Goal: Transaction & Acquisition: Book appointment/travel/reservation

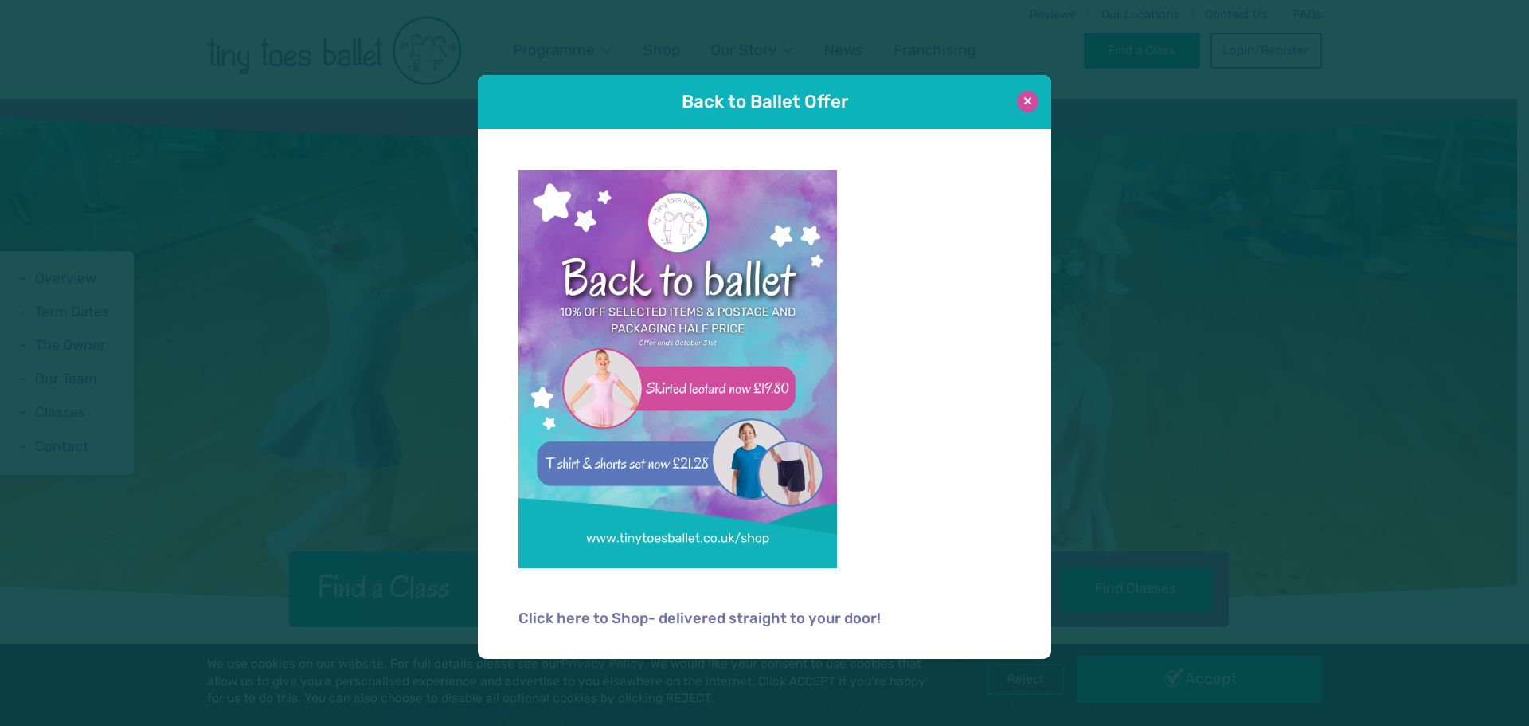
click at [1024, 101] on button at bounding box center [1028, 102] width 22 height 22
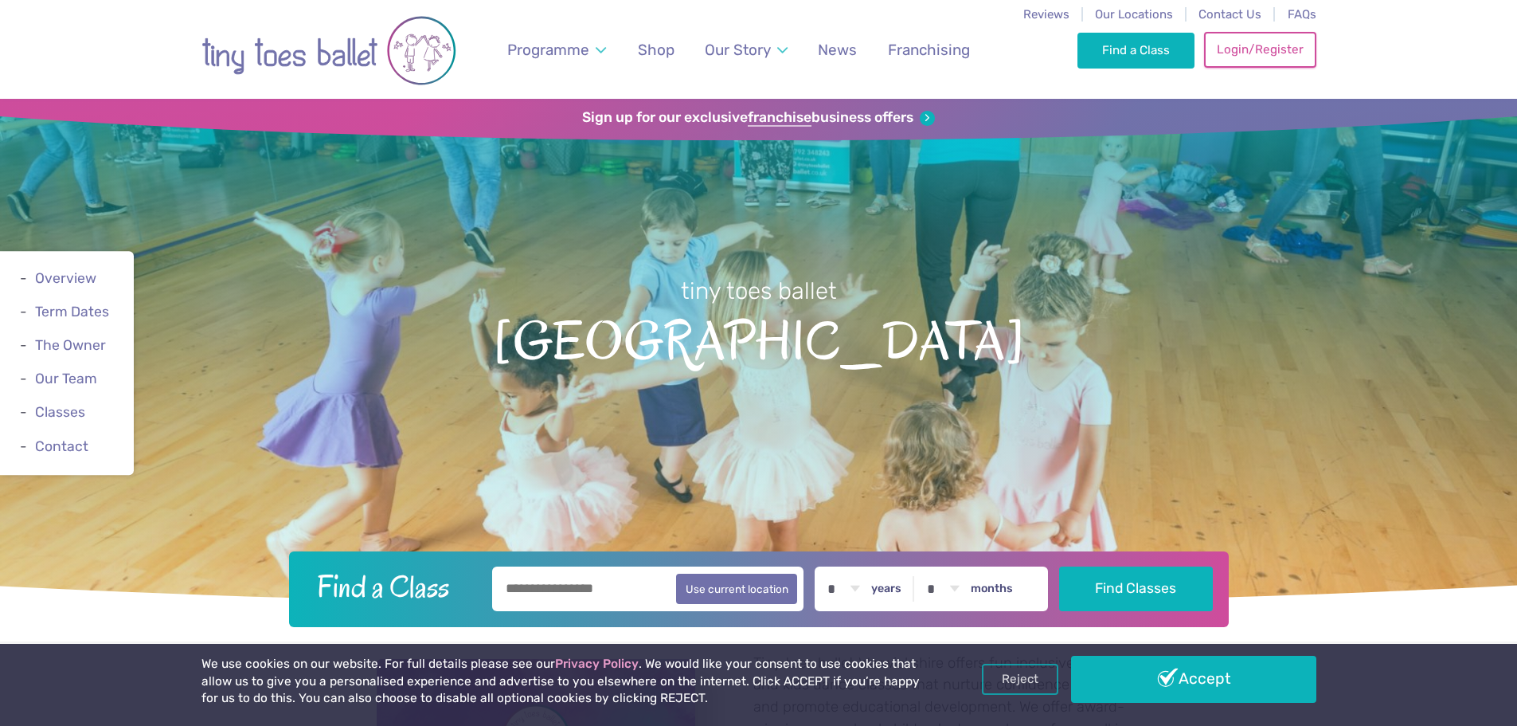
click at [1267, 52] on link "Login/Register" at bounding box center [1260, 49] width 112 height 35
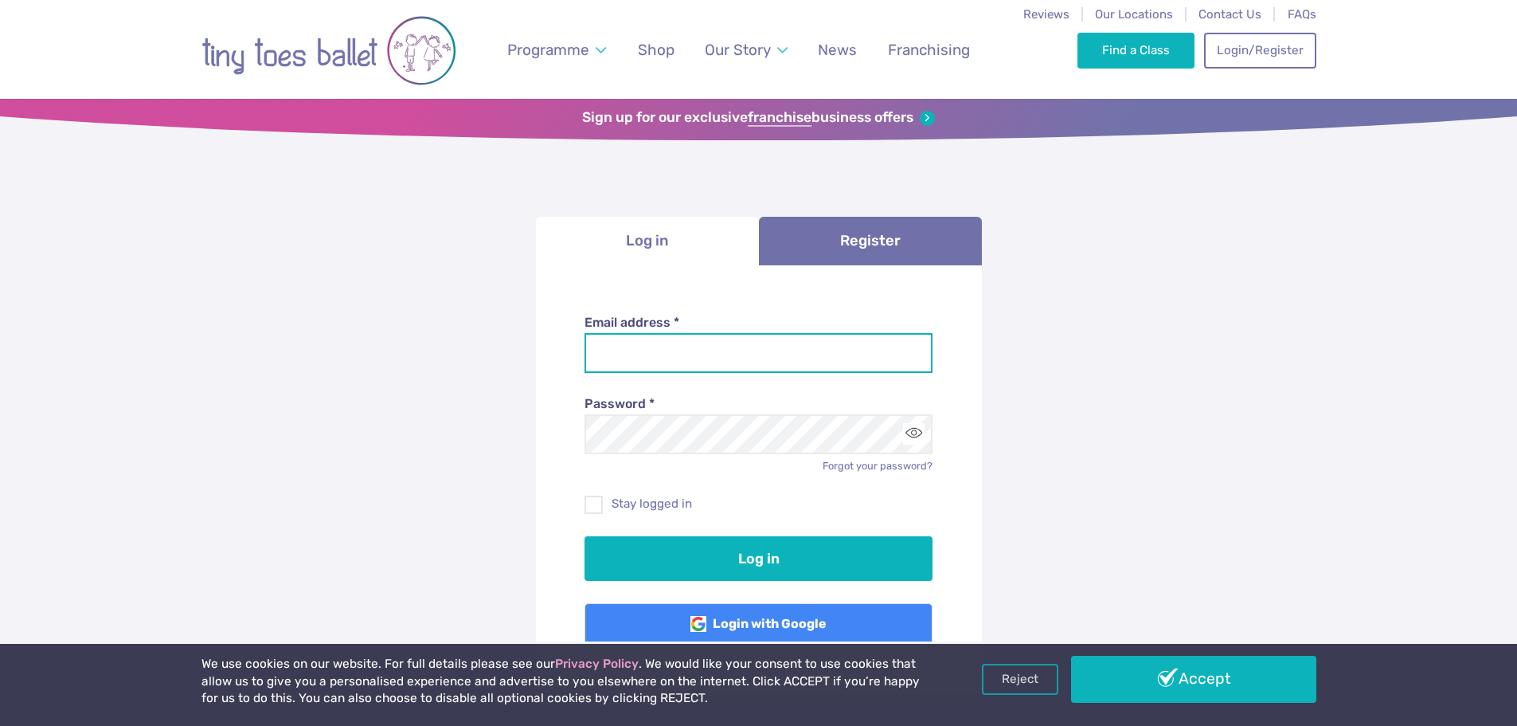
click at [685, 353] on input "Email address *" at bounding box center [759, 353] width 348 height 40
type input "**********"
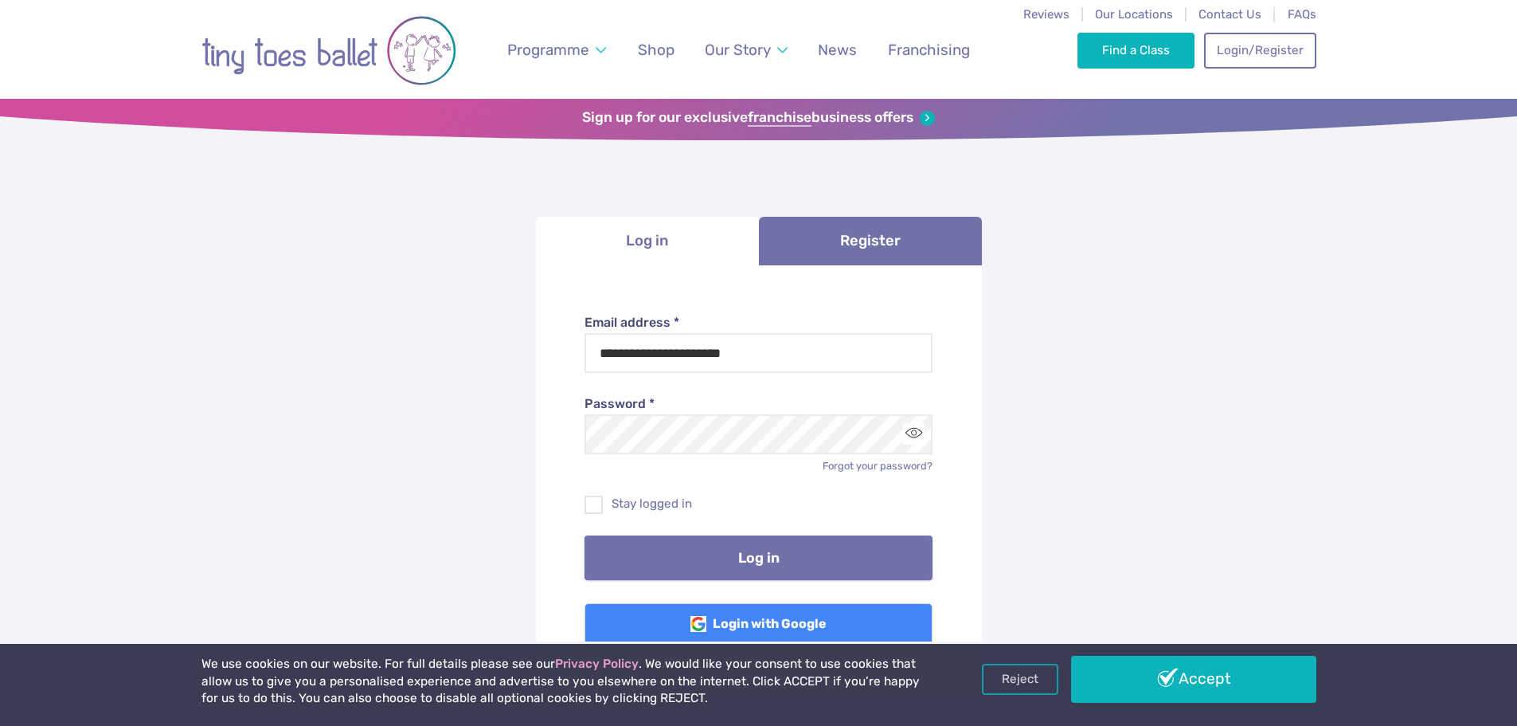
click at [735, 552] on button "Log in" at bounding box center [759, 557] width 348 height 45
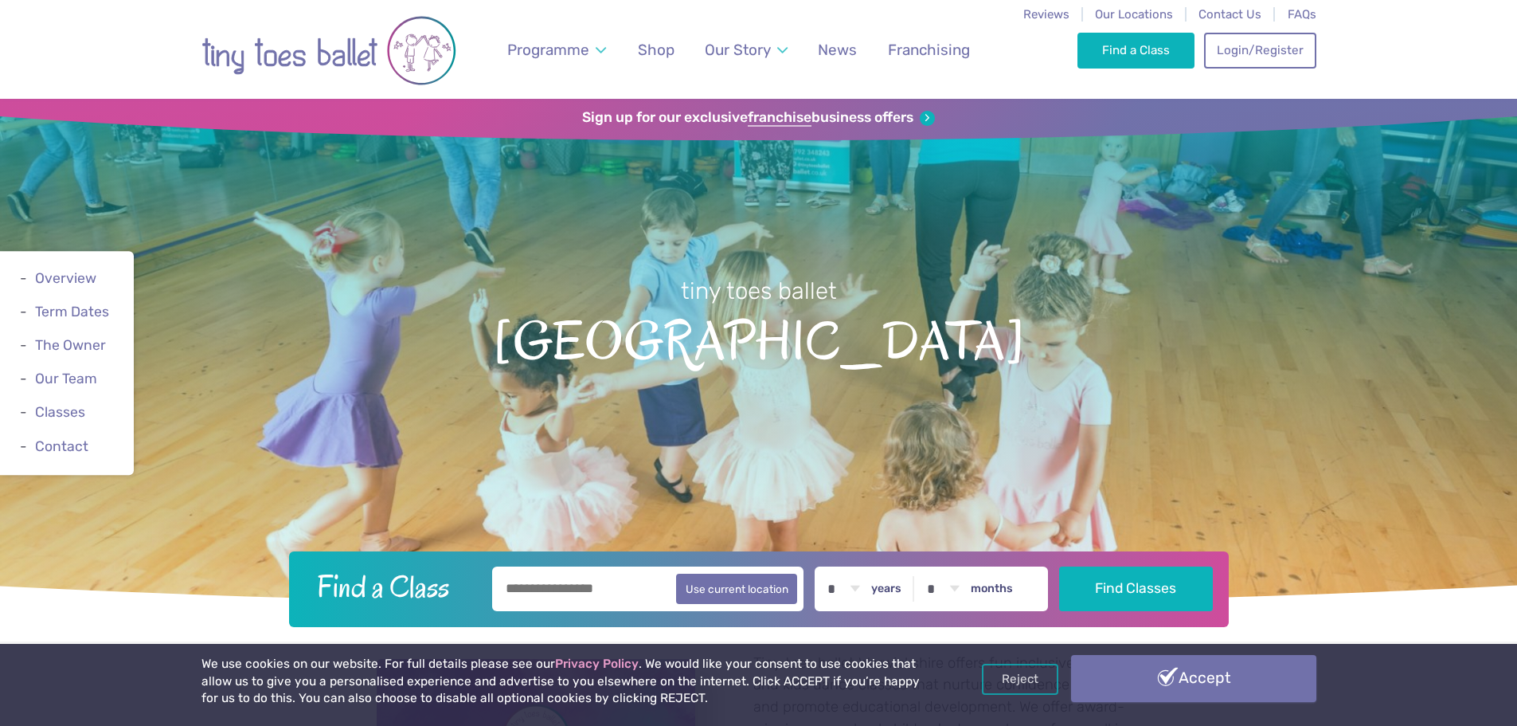
click at [1240, 693] on link "Accept" at bounding box center [1193, 678] width 245 height 46
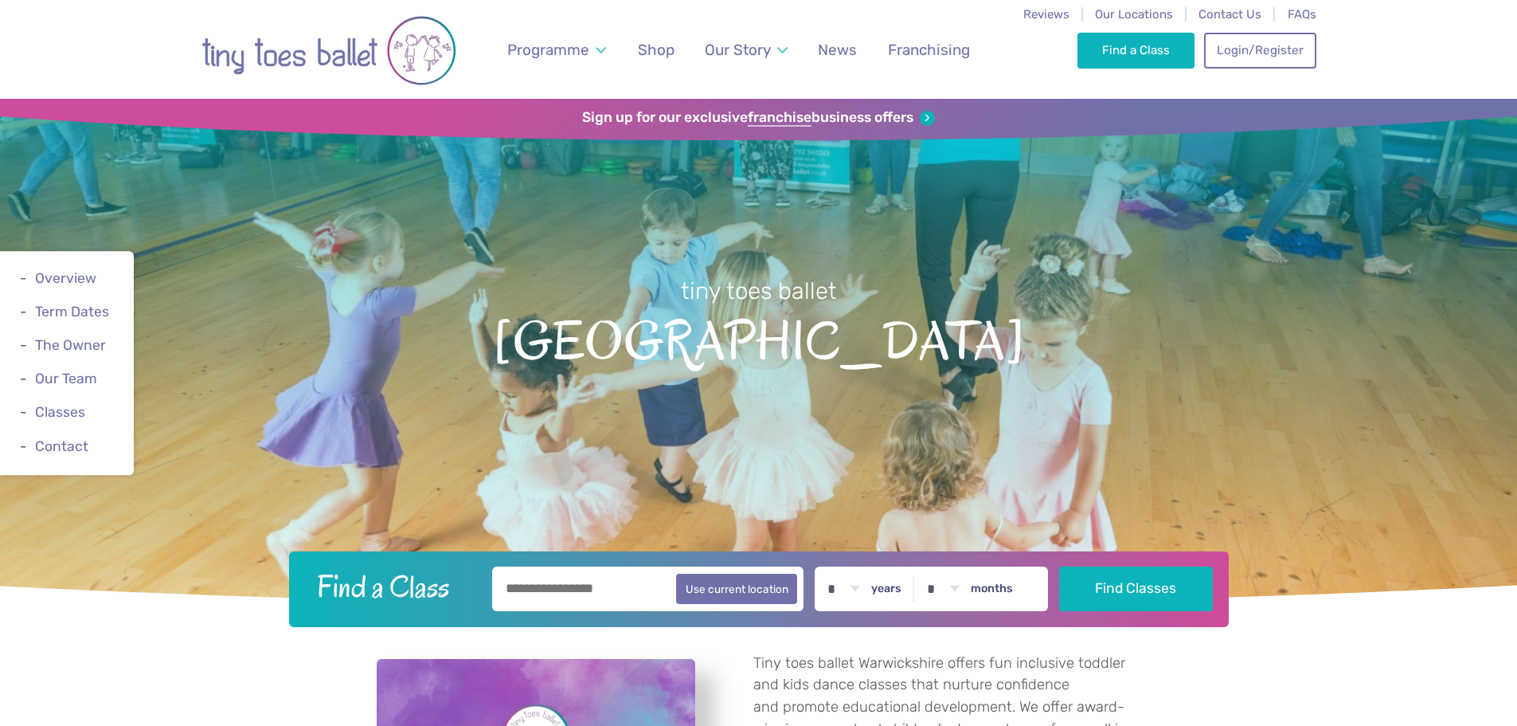
click at [1257, 68] on link "Login/Register" at bounding box center [1260, 50] width 112 height 35
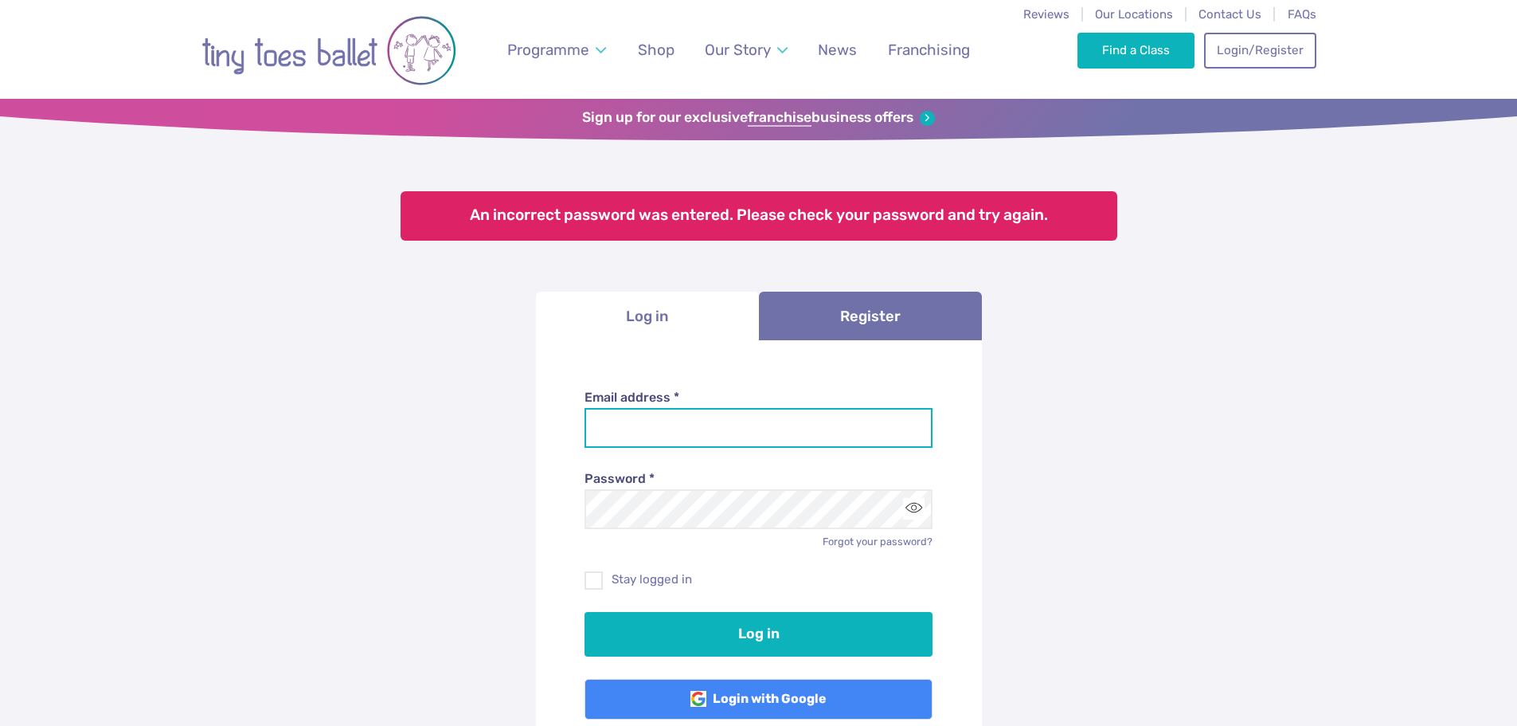
click at [699, 433] on input "Email address *" at bounding box center [759, 428] width 348 height 40
type input "**********"
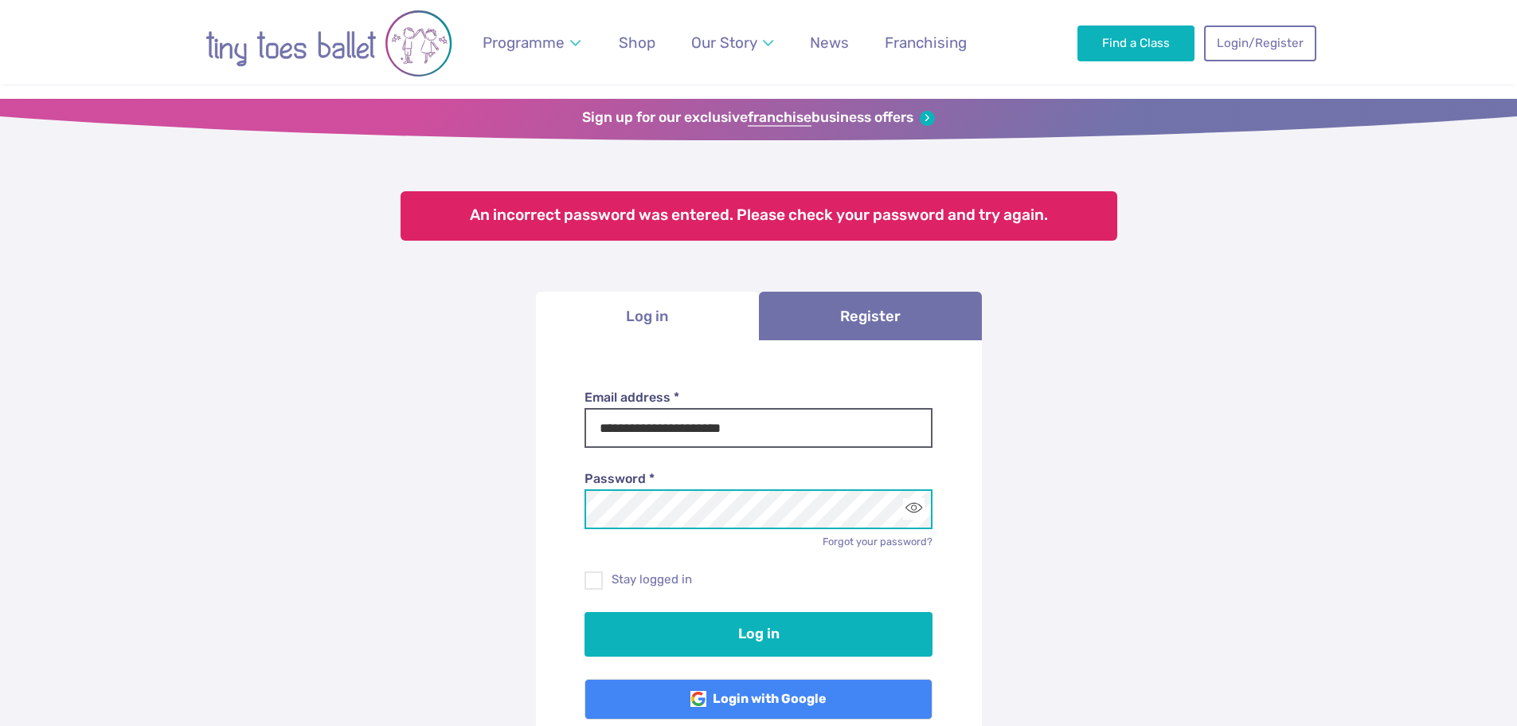
scroll to position [80, 0]
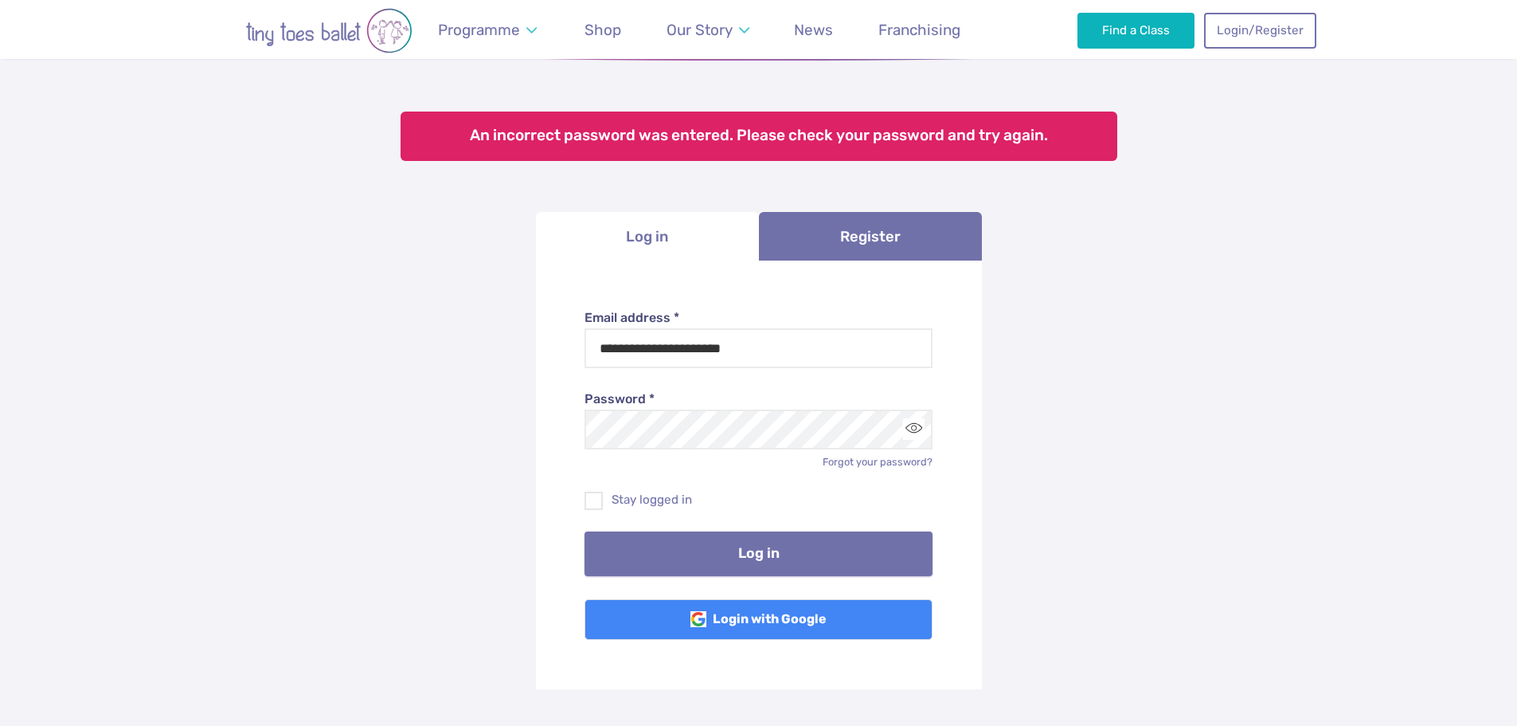
click at [755, 549] on button "Log in" at bounding box center [759, 553] width 348 height 45
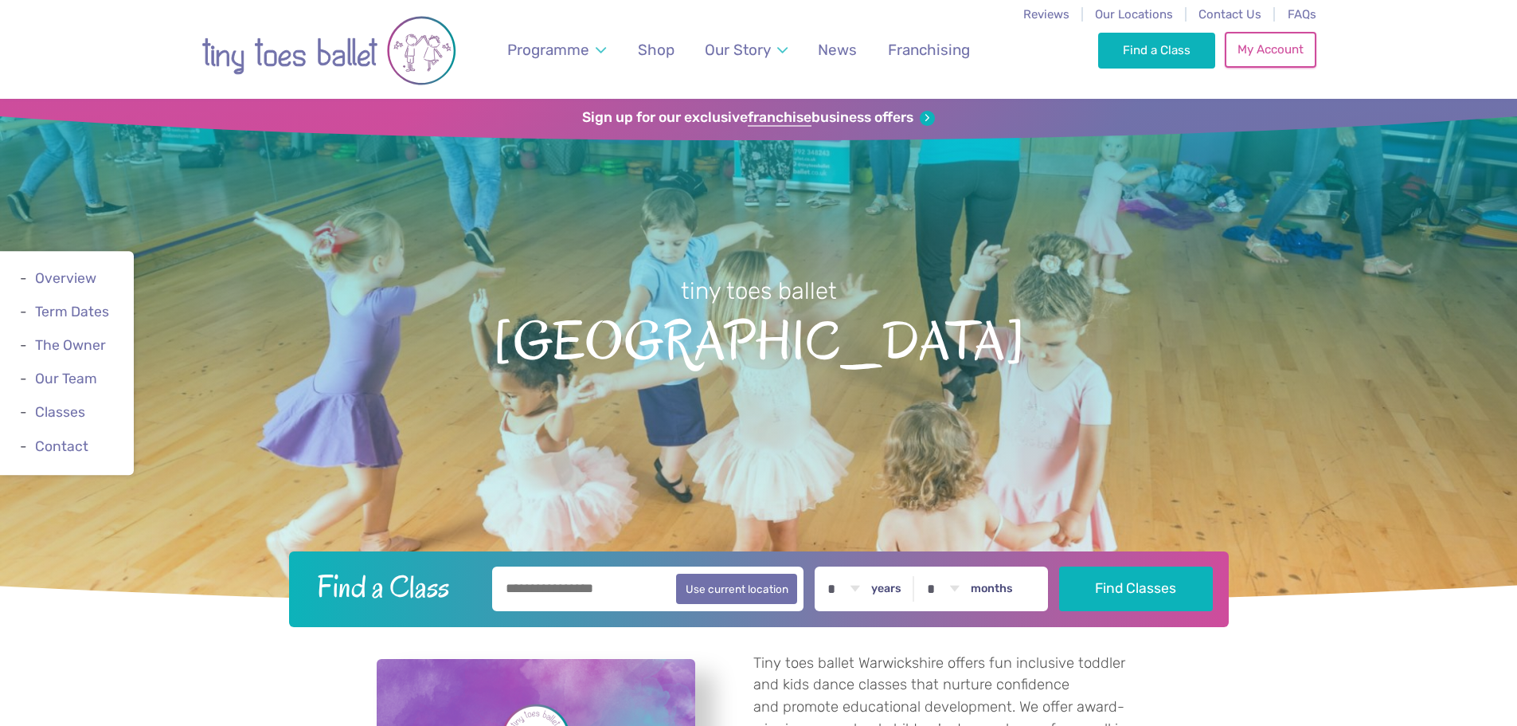
click at [1300, 49] on link "My Account" at bounding box center [1270, 49] width 91 height 35
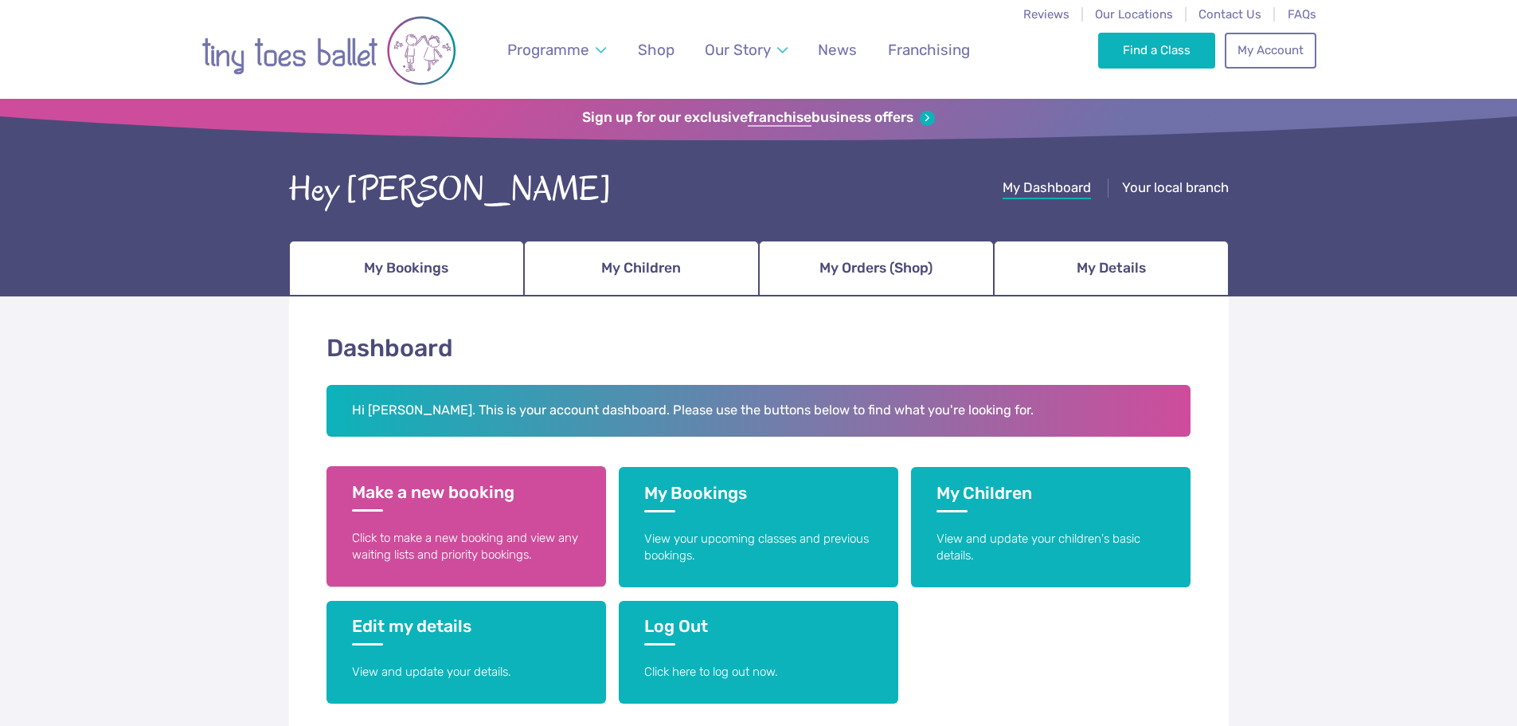
click at [474, 518] on link "Make a new booking Click to make a new booking and view any waiting lists and p…" at bounding box center [467, 526] width 280 height 120
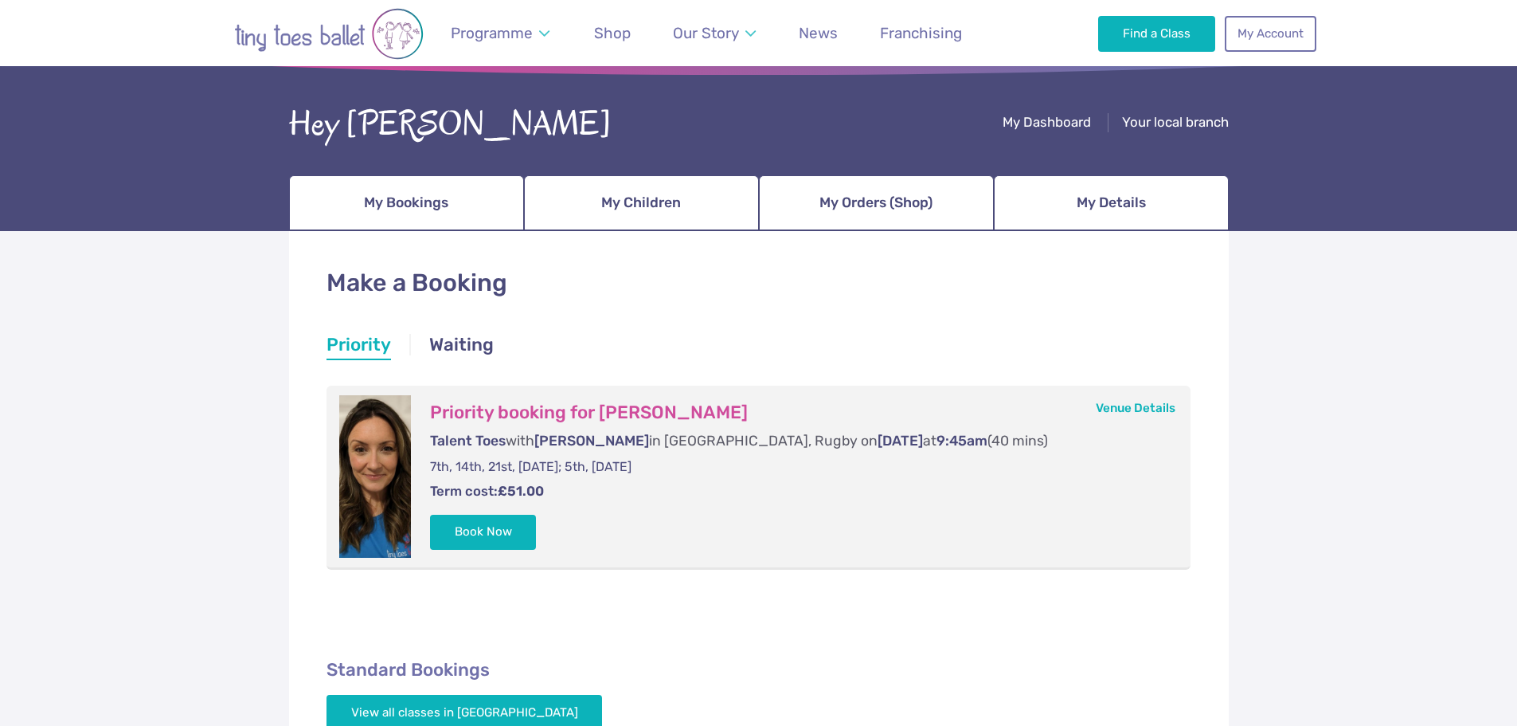
scroll to position [159, 0]
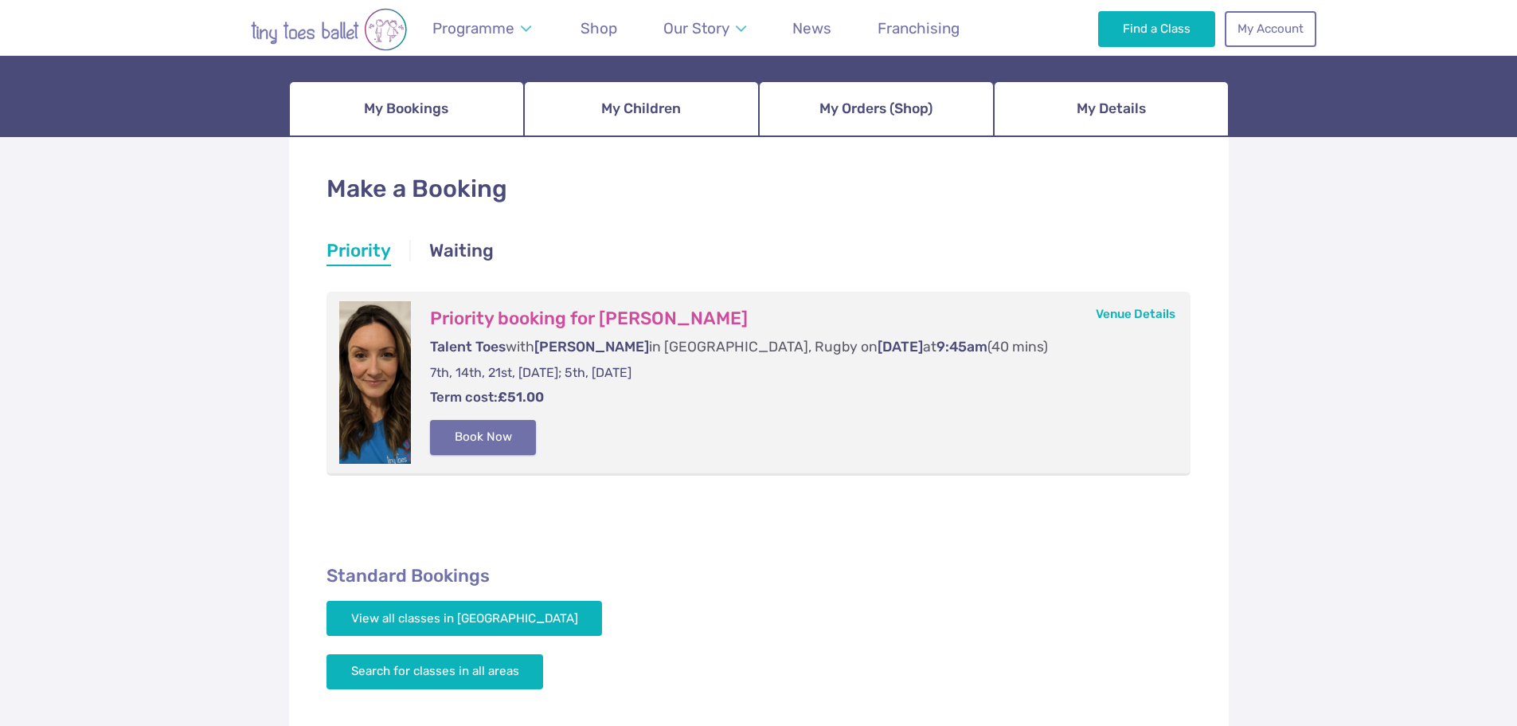
click at [487, 437] on button "Book Now" at bounding box center [483, 437] width 107 height 35
click at [1504, 370] on link "Basket 1" at bounding box center [1483, 363] width 69 height 64
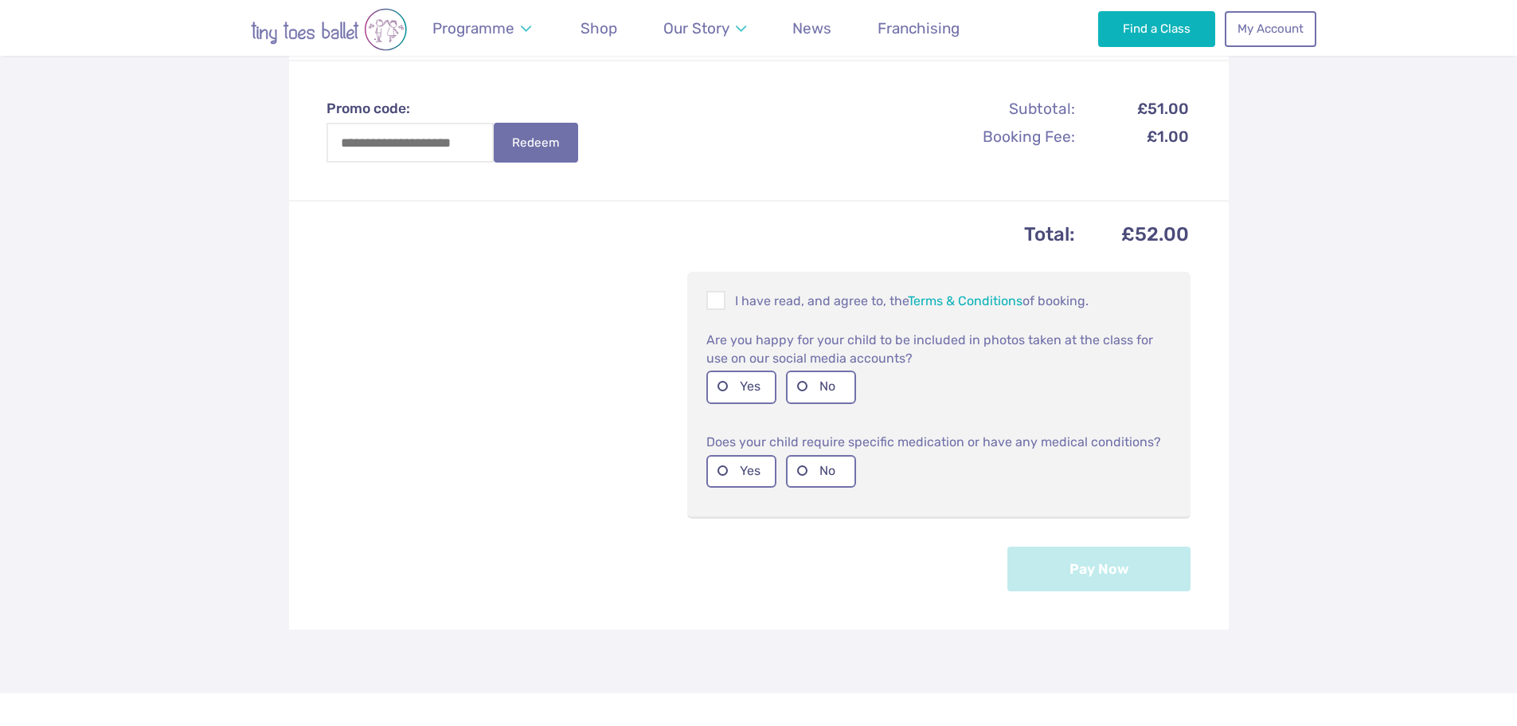
scroll to position [558, 0]
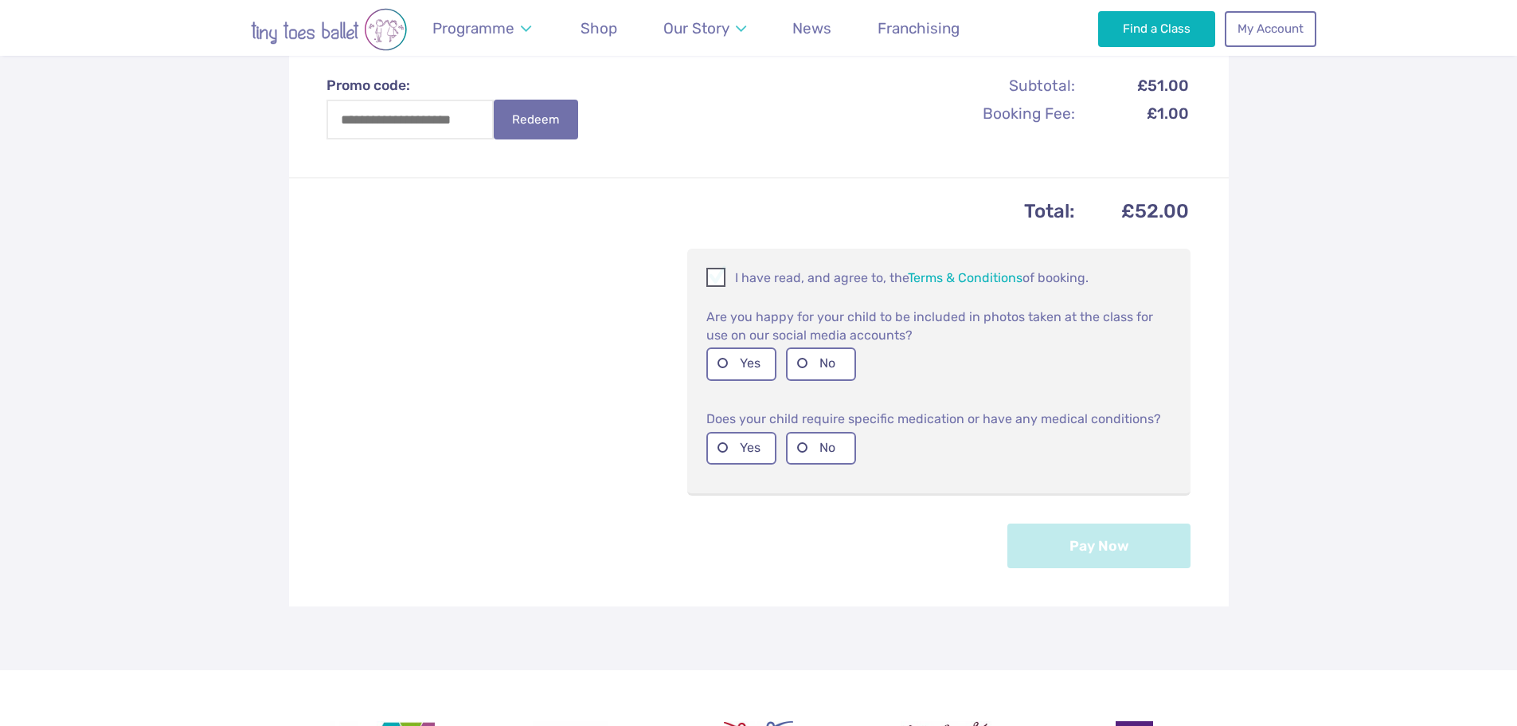
click at [715, 272] on span at bounding box center [717, 279] width 18 height 15
click at [735, 360] on label "Yes" at bounding box center [742, 363] width 70 height 33
click at [746, 450] on label "Yes" at bounding box center [742, 448] width 70 height 33
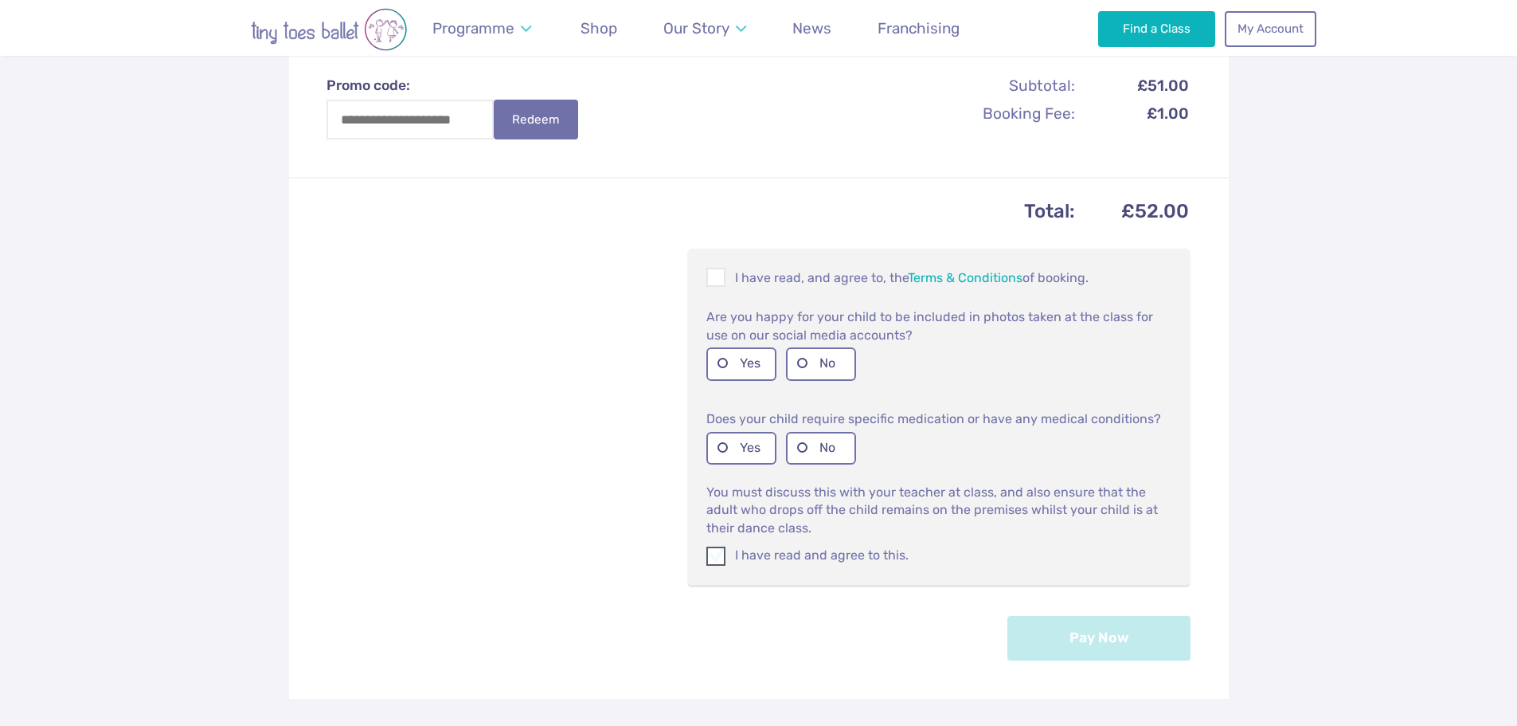
click at [873, 554] on label "I have read and agree to this." at bounding box center [939, 555] width 465 height 18
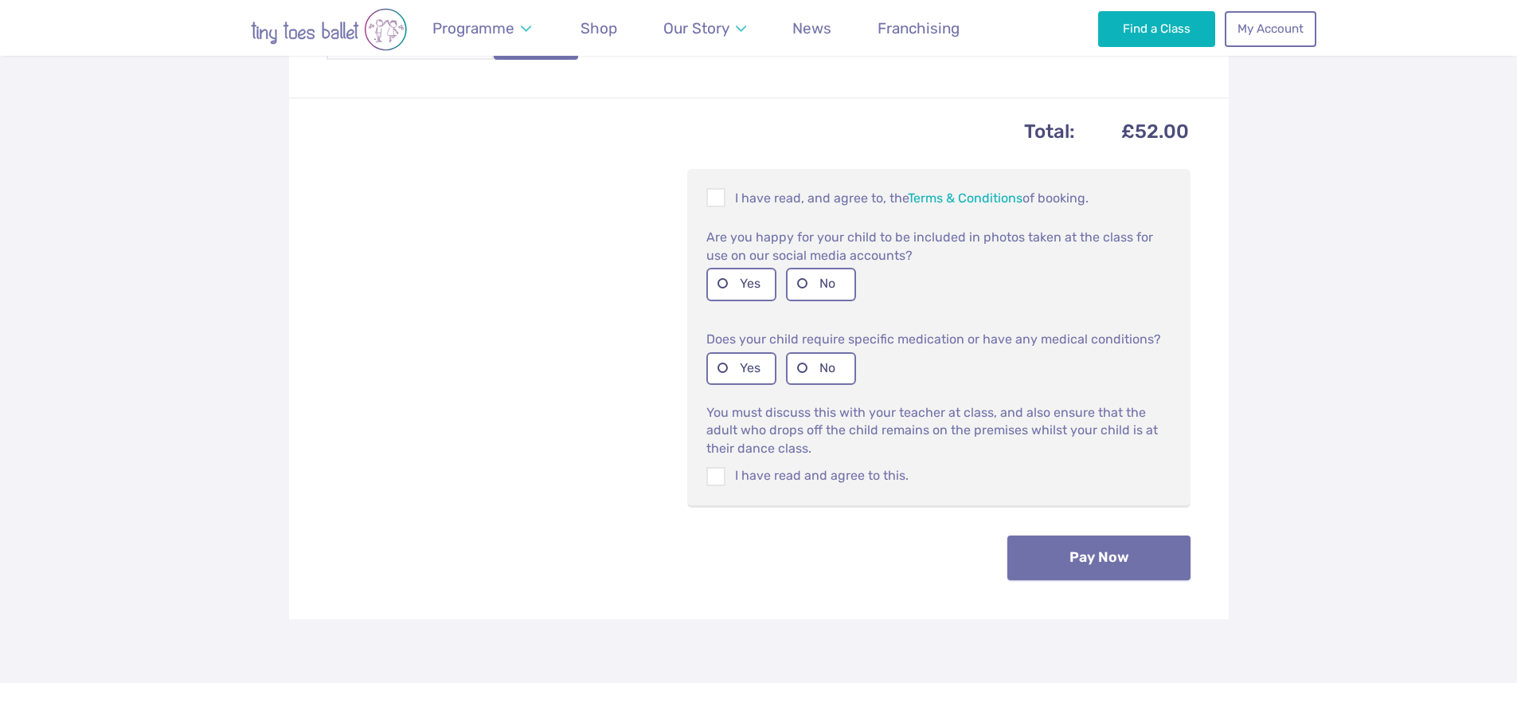
click at [1158, 575] on button "Pay Now" at bounding box center [1099, 557] width 183 height 45
